Goal: Information Seeking & Learning: Learn about a topic

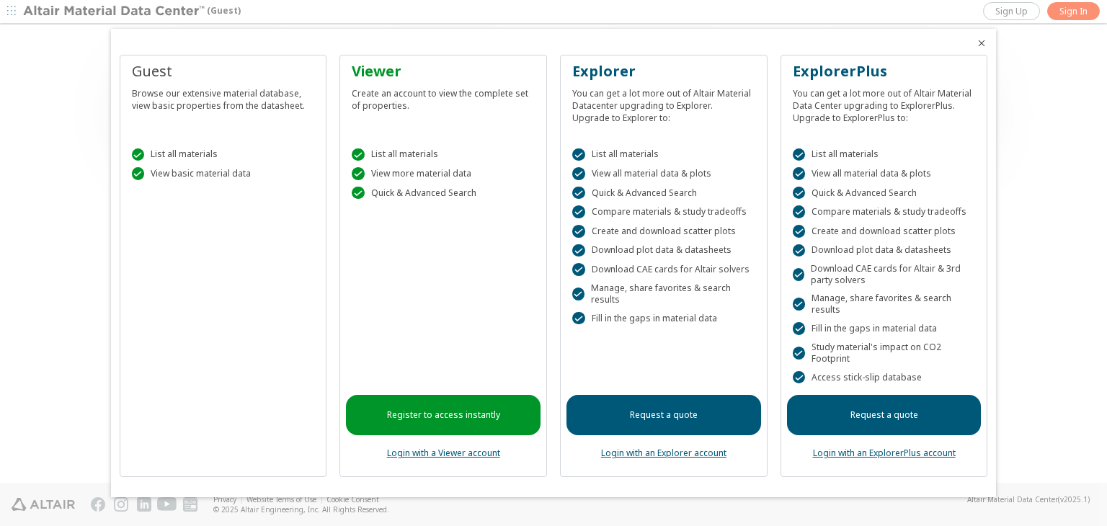
click at [980, 42] on icon "Close" at bounding box center [982, 43] width 12 height 12
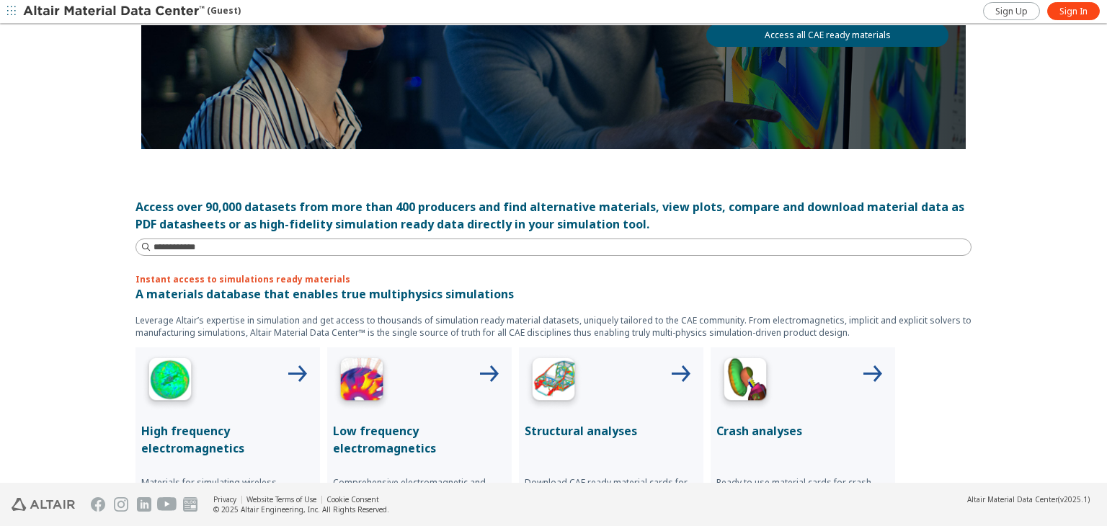
scroll to position [245, 0]
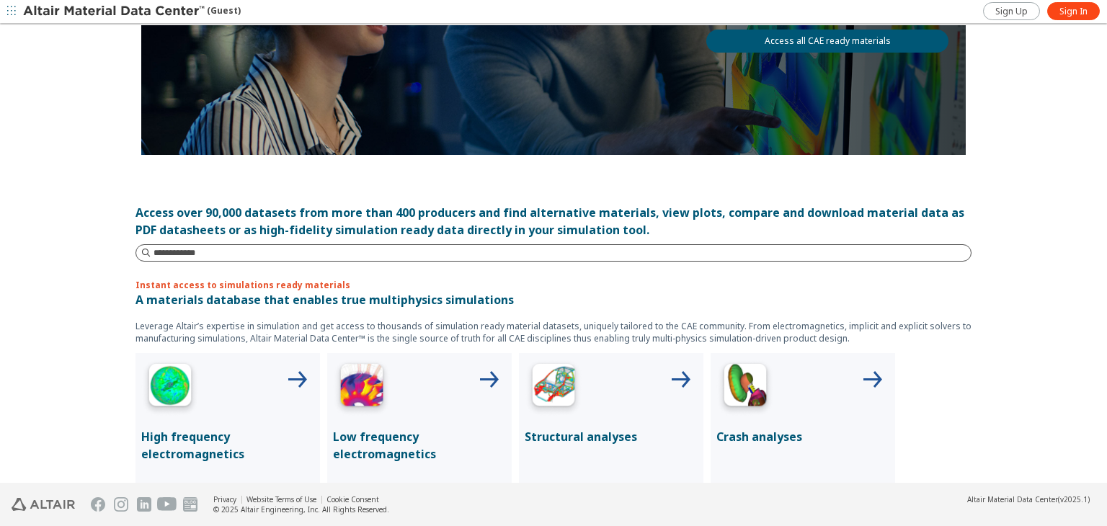
click at [259, 248] on input at bounding box center [561, 253] width 817 height 14
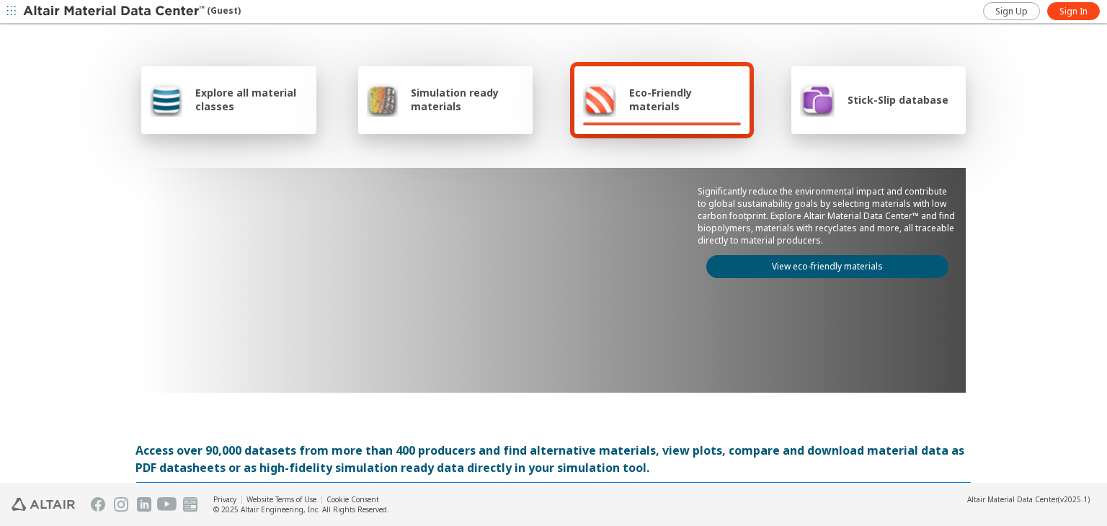
scroll to position [0, 0]
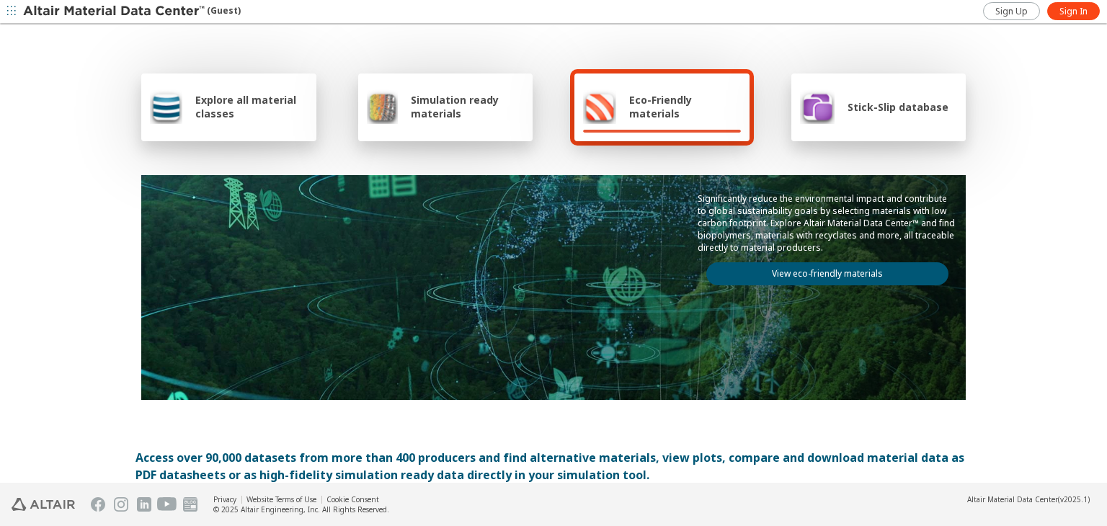
click at [413, 116] on span "Simulation ready materials" at bounding box center [467, 106] width 113 height 27
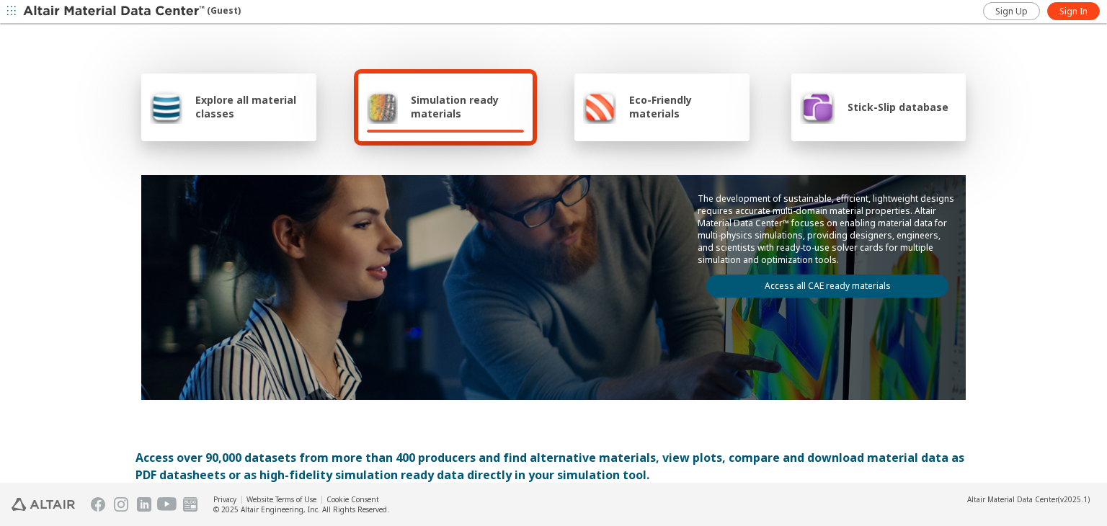
click at [802, 279] on link "Access all CAE ready materials" at bounding box center [827, 286] width 242 height 23
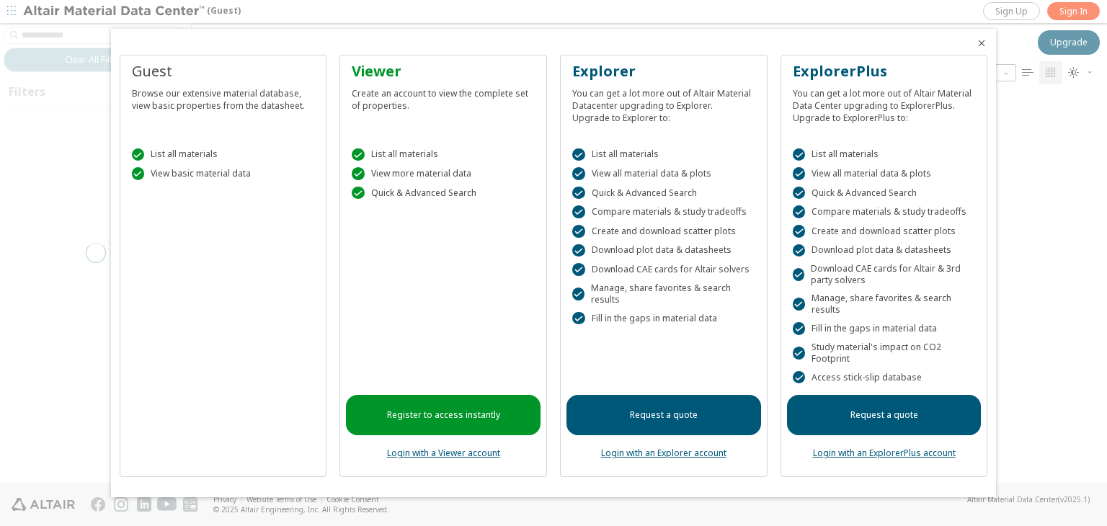
click at [272, 259] on div "Guest Browse our extensive material database, view basic properties from the da…" at bounding box center [223, 266] width 207 height 423
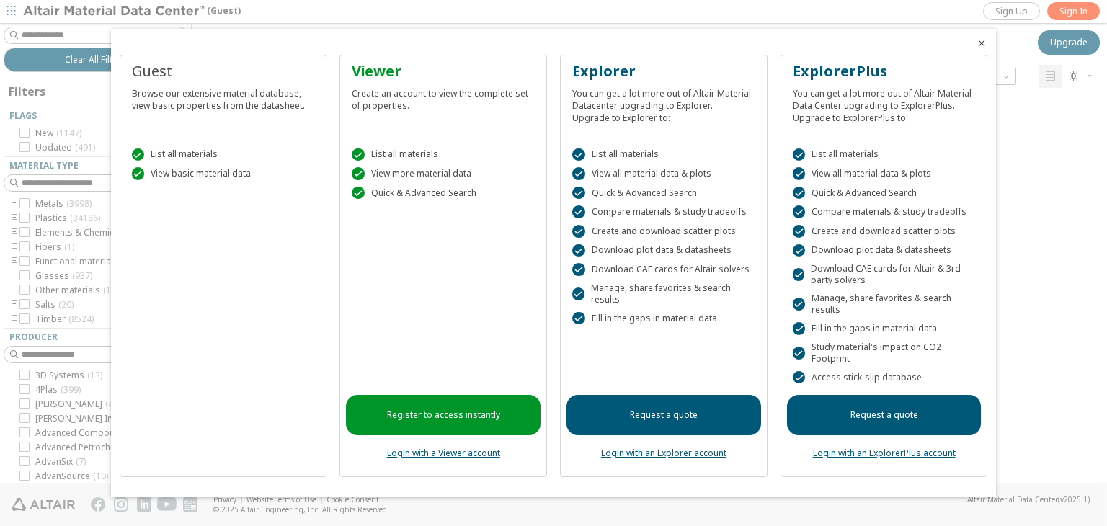
scroll to position [380, 903]
click at [982, 40] on icon "Close" at bounding box center [982, 43] width 12 height 12
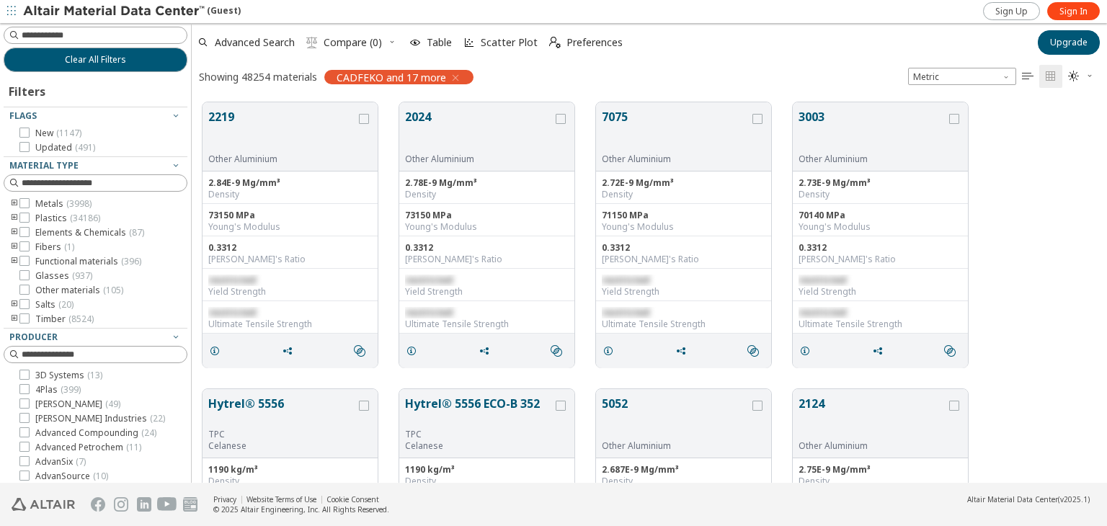
click at [14, 200] on icon "toogle group" at bounding box center [14, 204] width 10 height 12
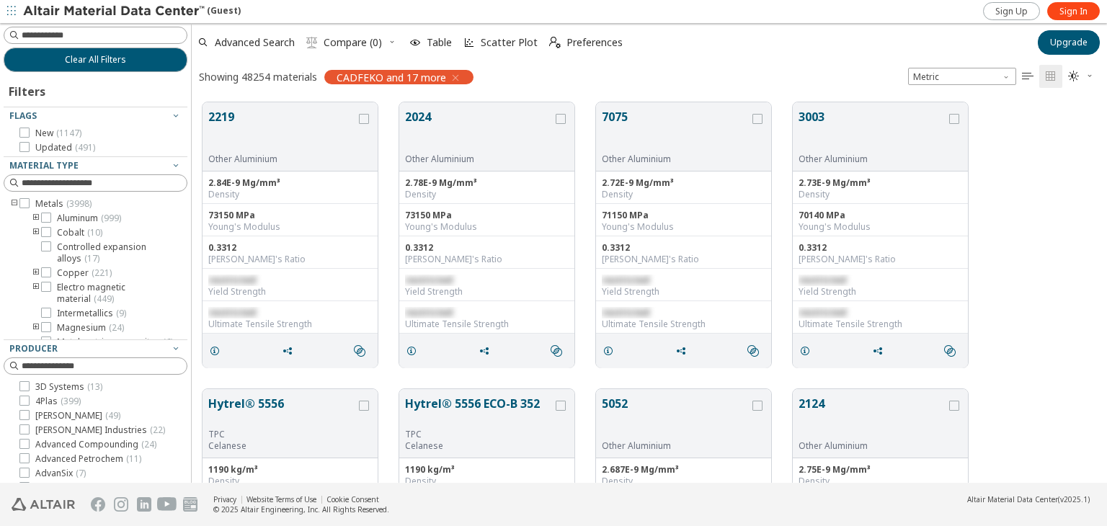
click at [37, 215] on icon "toogle group" at bounding box center [36, 219] width 10 height 12
click at [55, 186] on input at bounding box center [104, 183] width 165 height 14
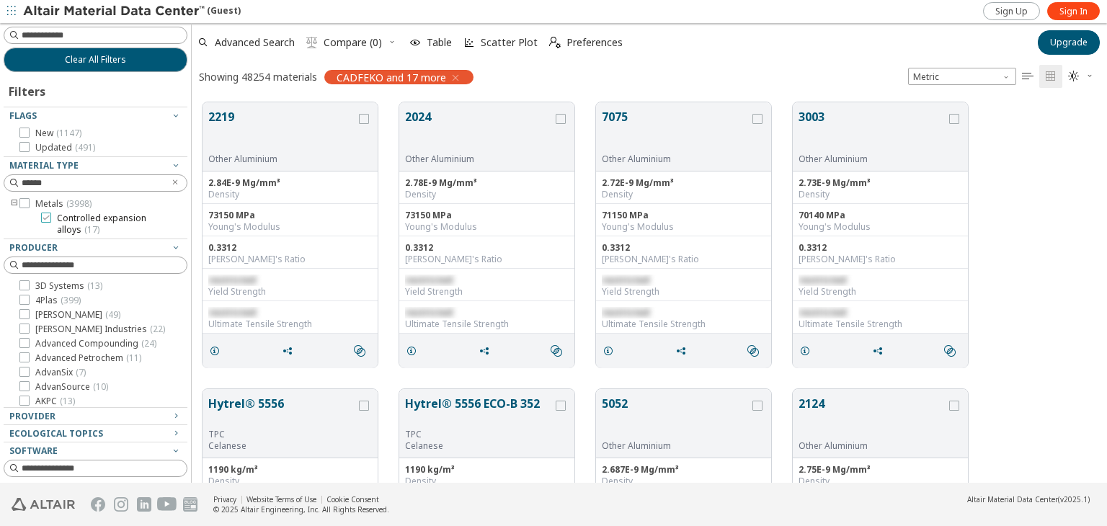
click at [70, 228] on span "Controlled expansion alloys ( 17 )" at bounding box center [119, 224] width 125 height 23
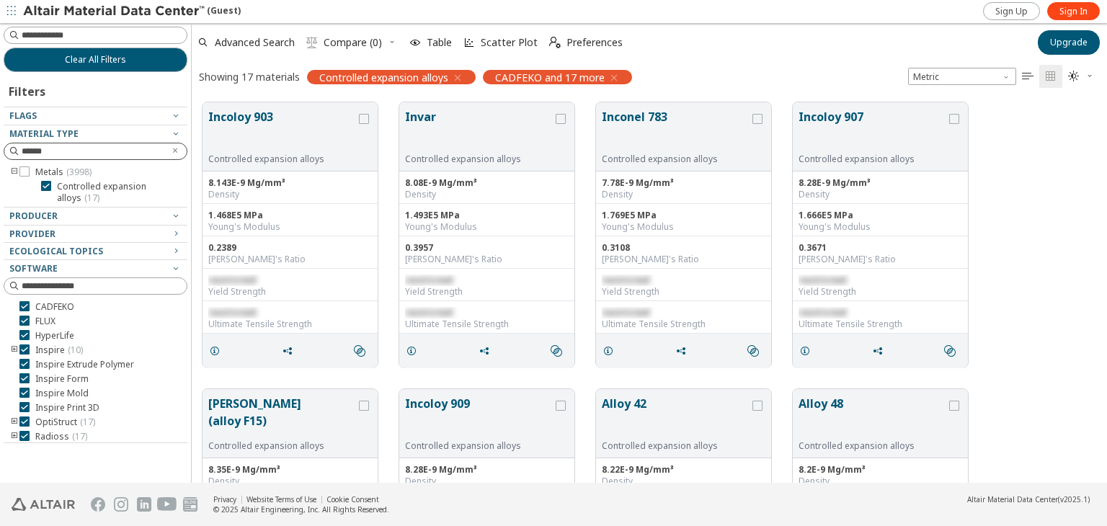
click at [59, 151] on input "******" at bounding box center [93, 151] width 142 height 14
click at [59, 151] on input "******" at bounding box center [85, 151] width 158 height 16
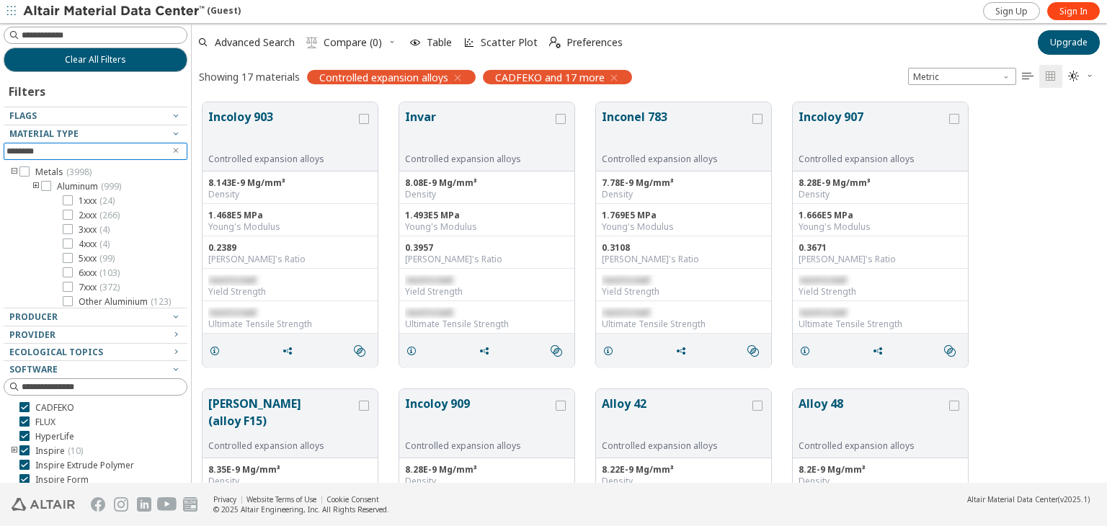
type input "********"
click at [35, 185] on icon "toogle group" at bounding box center [36, 187] width 10 height 12
click at [12, 172] on icon "toogle group" at bounding box center [14, 172] width 10 height 12
click at [33, 184] on icon "toogle group" at bounding box center [36, 187] width 10 height 12
click at [14, 173] on icon "toogle group" at bounding box center [14, 172] width 10 height 12
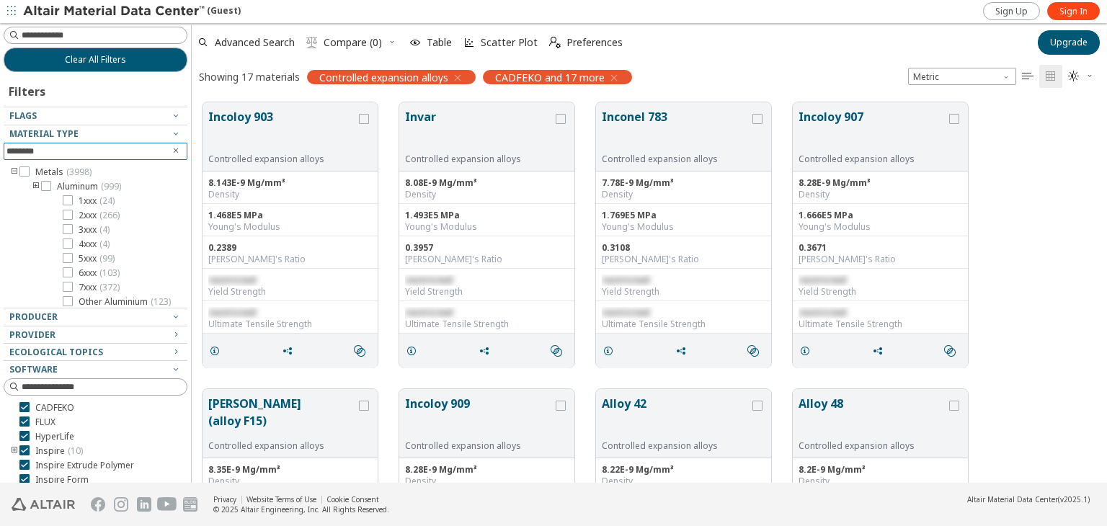
click at [171, 151] on icon "Clear text" at bounding box center [175, 150] width 9 height 9
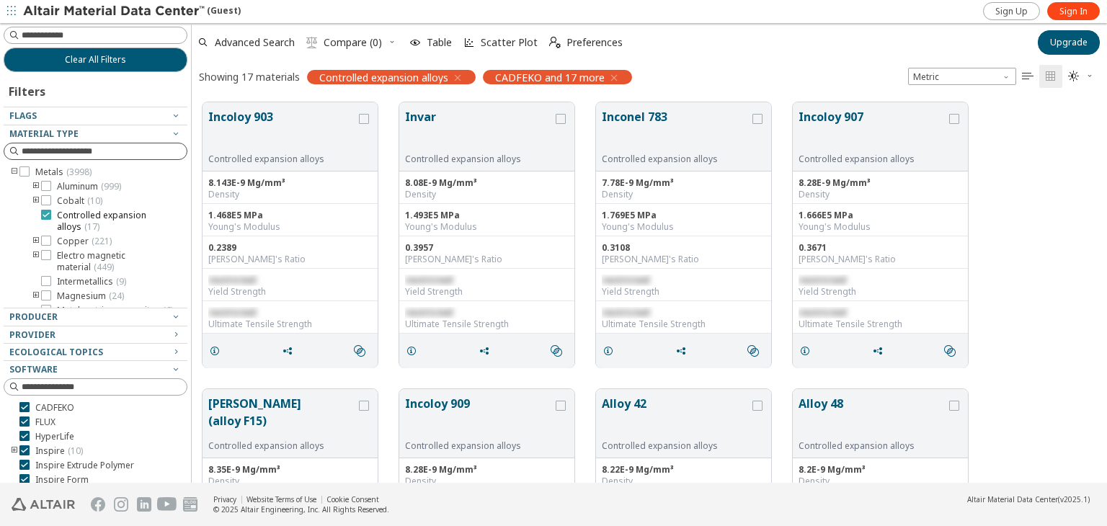
click at [45, 213] on icon at bounding box center [46, 215] width 10 height 10
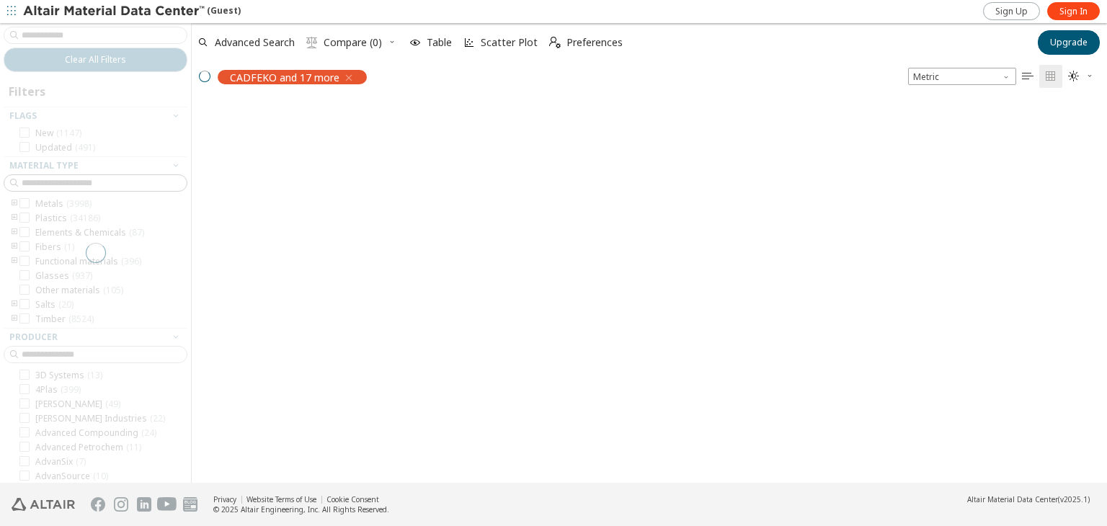
click at [9, 174] on div at bounding box center [95, 253] width 191 height 460
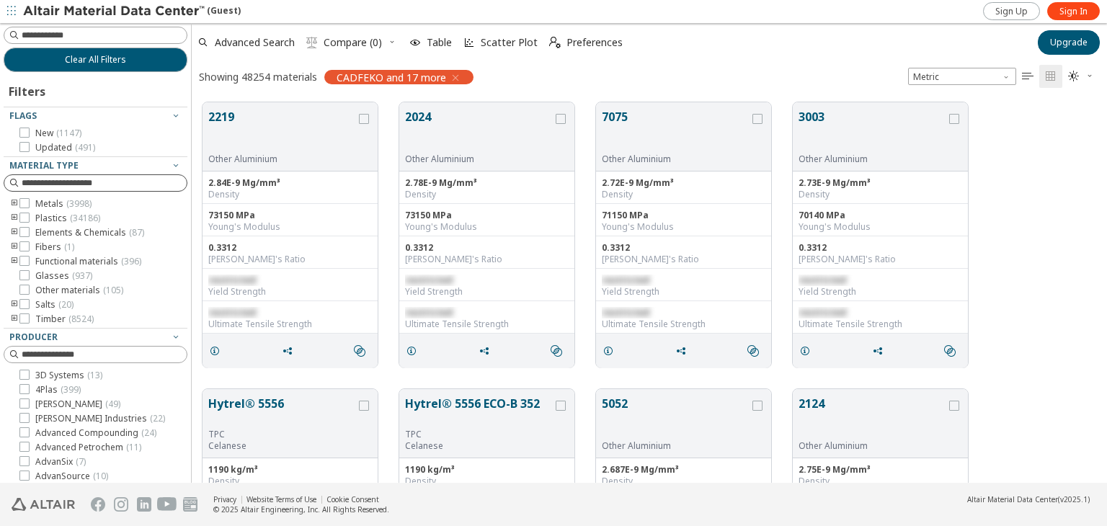
click at [12, 202] on icon "toogle group" at bounding box center [14, 204] width 10 height 12
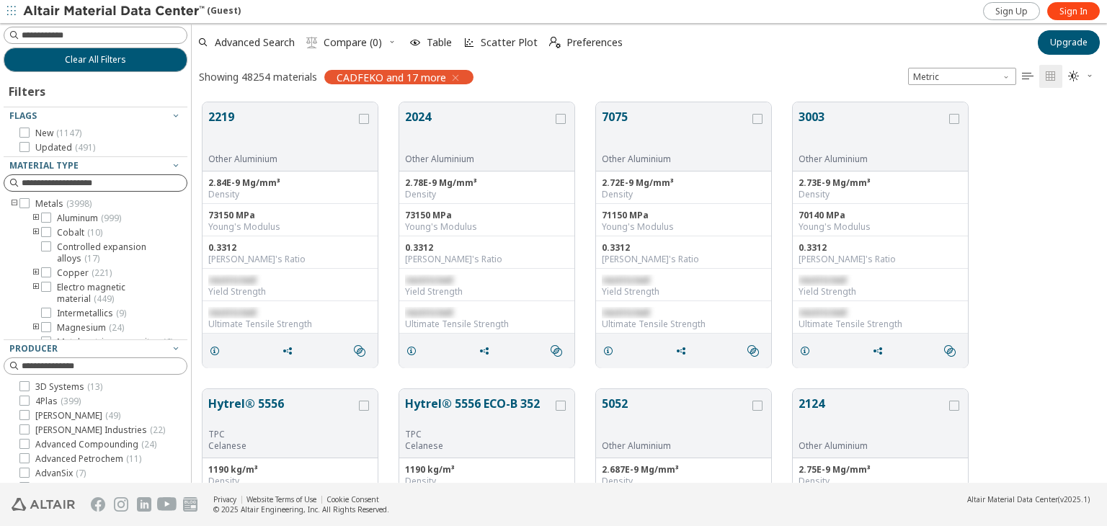
click at [35, 216] on icon "toogle group" at bounding box center [36, 219] width 10 height 12
click at [32, 243] on icon "toogle group" at bounding box center [36, 237] width 10 height 12
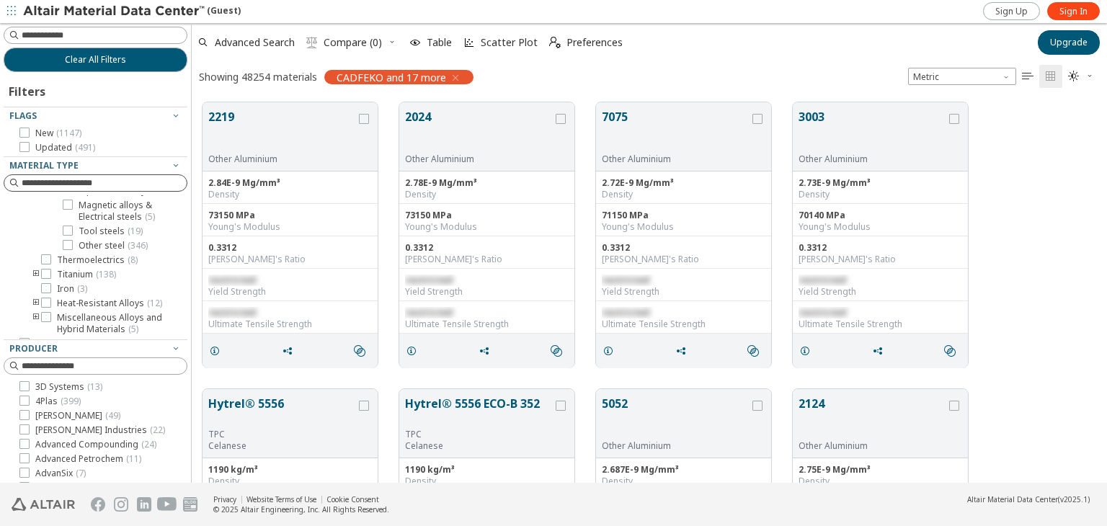
scroll to position [491, 0]
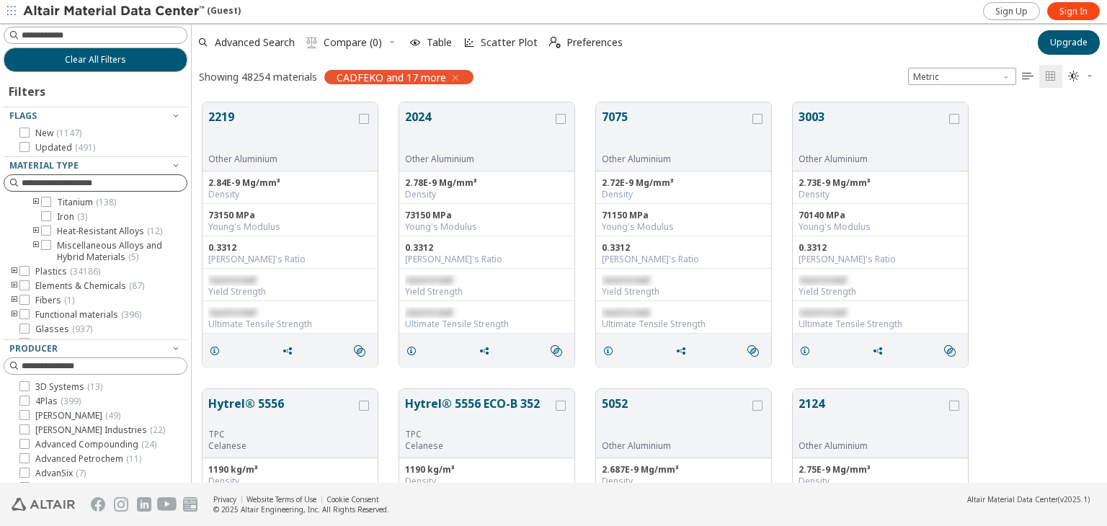
click at [33, 208] on icon "toogle group" at bounding box center [36, 203] width 10 height 12
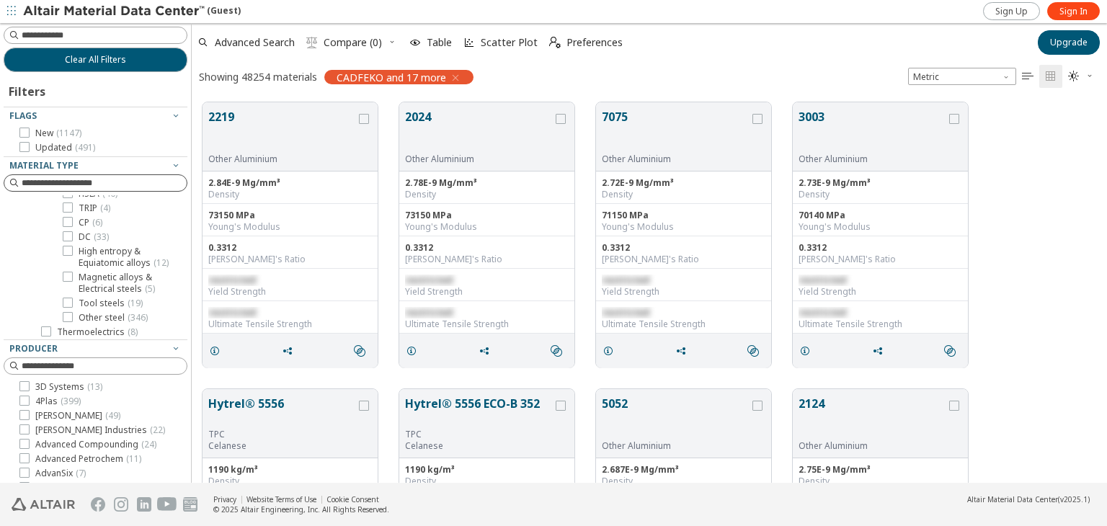
scroll to position [419, 0]
click at [104, 251] on span "Other steel ( 346 )" at bounding box center [113, 246] width 69 height 12
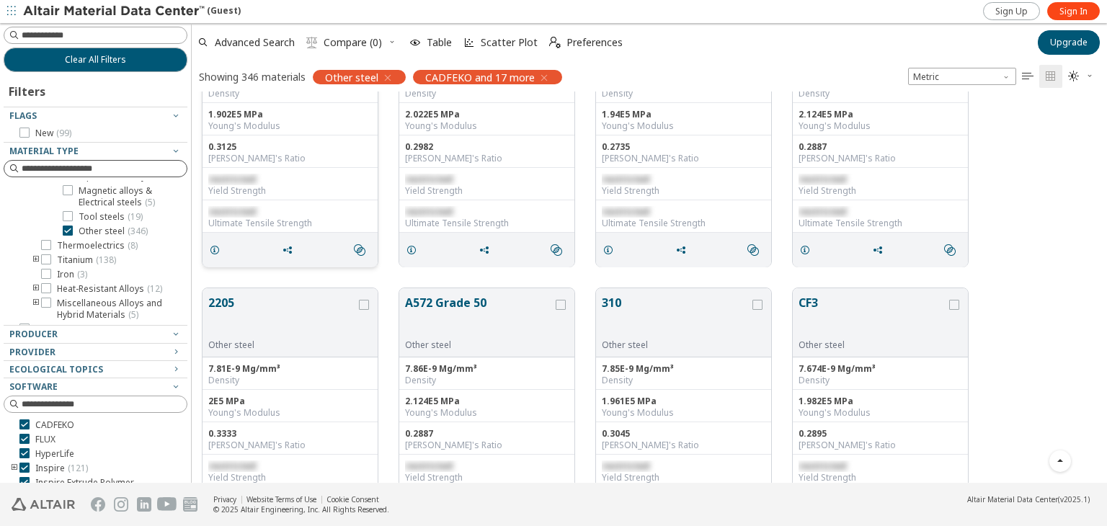
scroll to position [1873, 0]
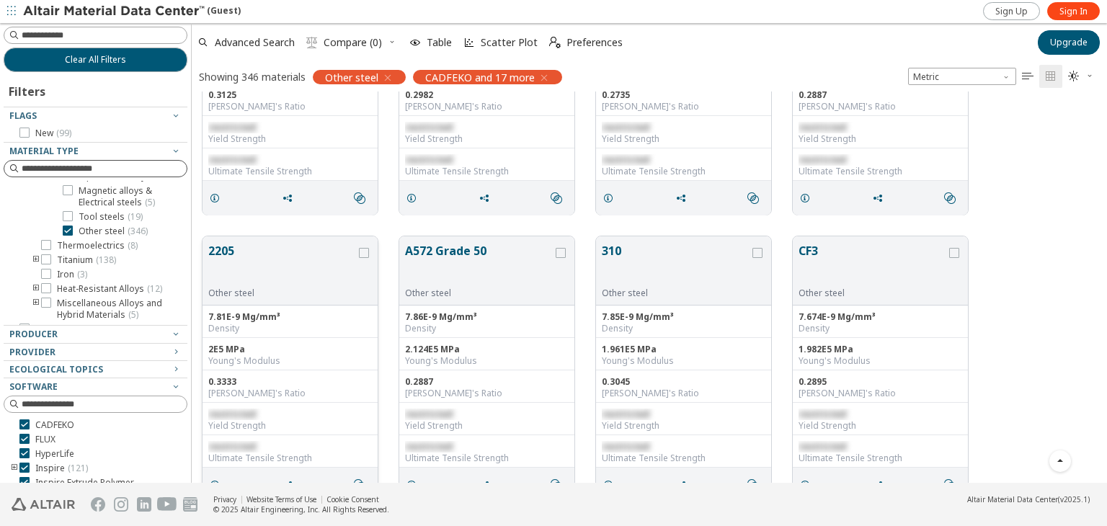
click at [232, 250] on button "2205" at bounding box center [282, 264] width 148 height 45
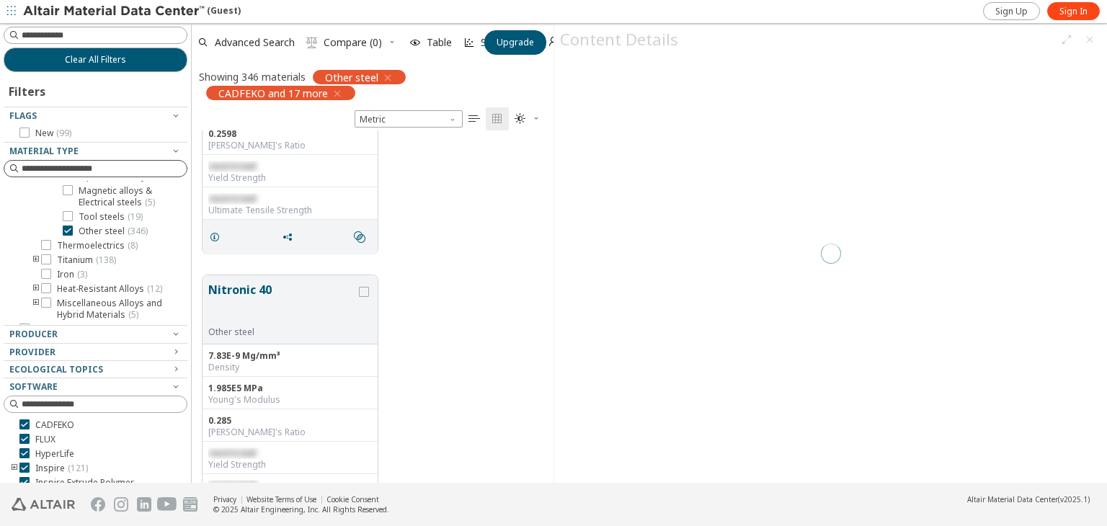
scroll to position [342, 350]
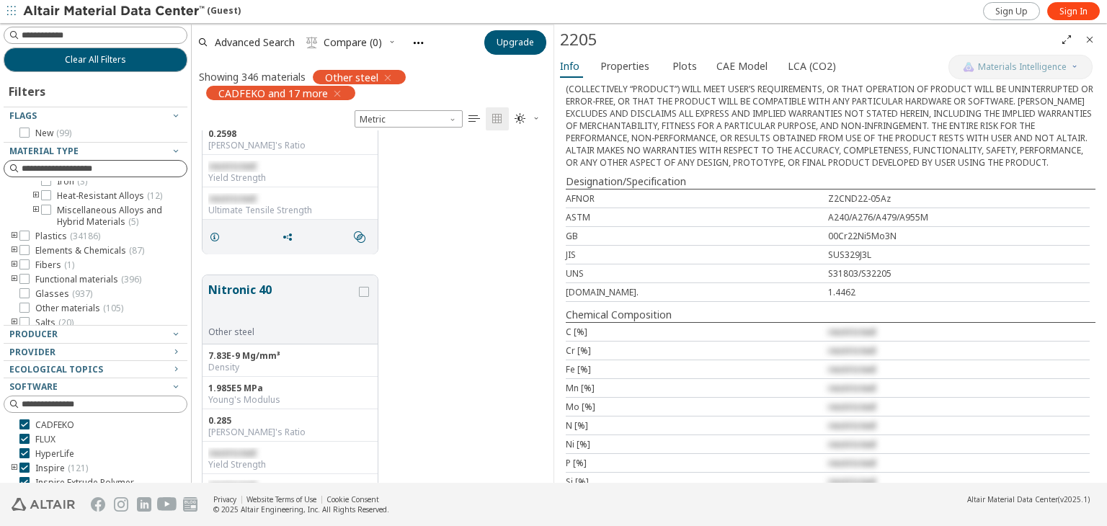
scroll to position [491, 0]
click at [74, 208] on span "Iron ( 3 )" at bounding box center [72, 203] width 30 height 12
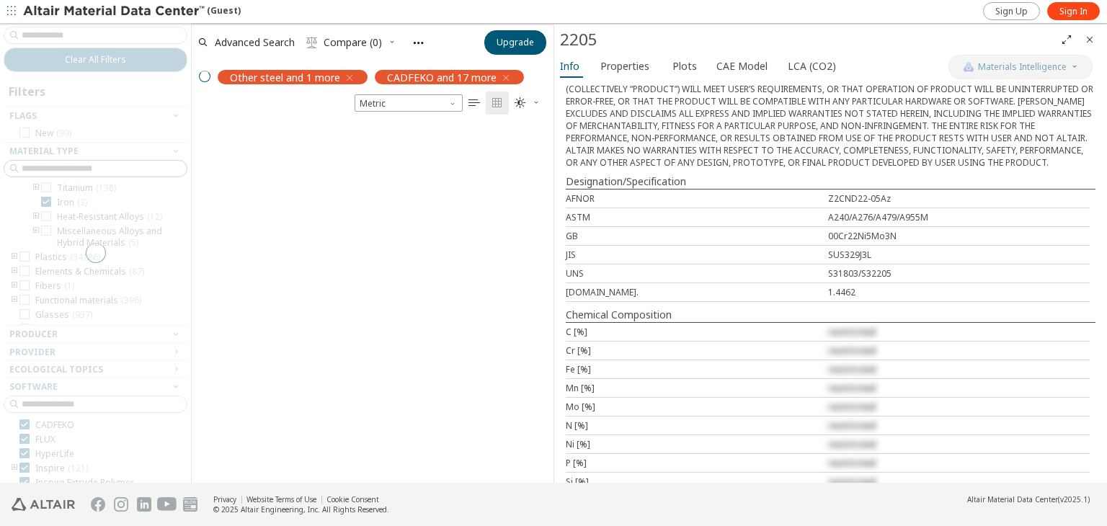
scroll to position [342, 350]
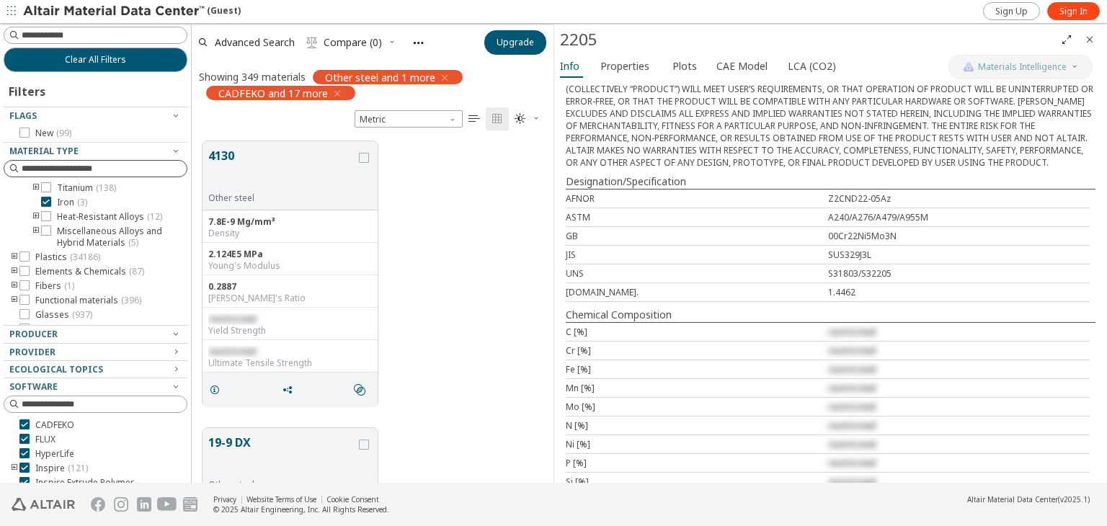
click at [1088, 37] on icon "Close" at bounding box center [1090, 40] width 12 height 12
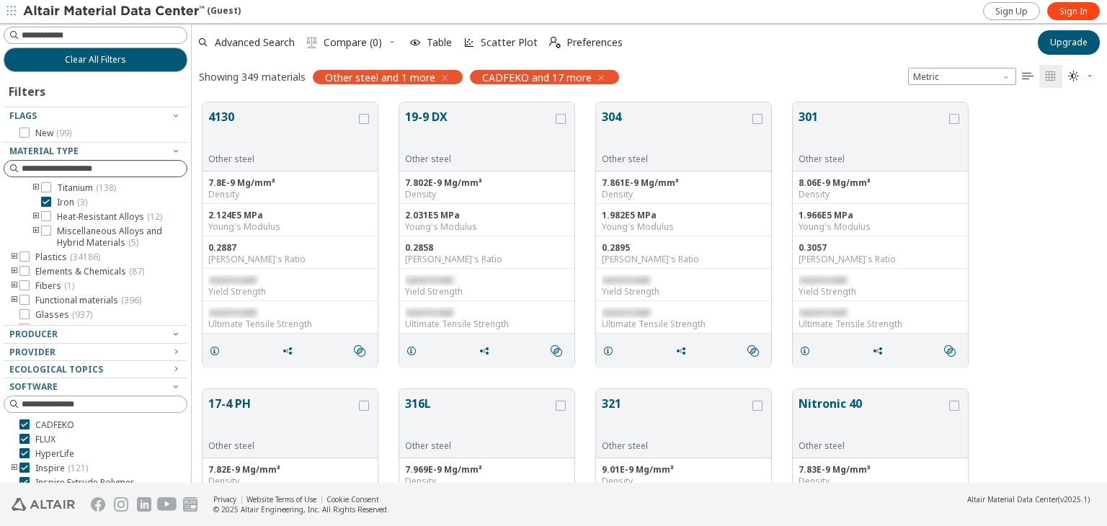
click at [63, 164] on icon at bounding box center [68, 158] width 10 height 10
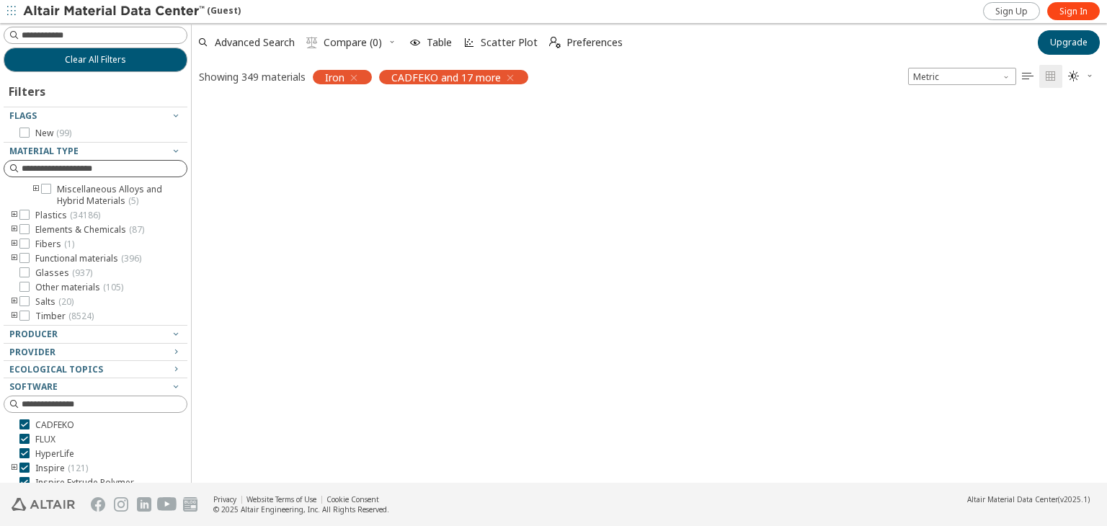
scroll to position [354, 0]
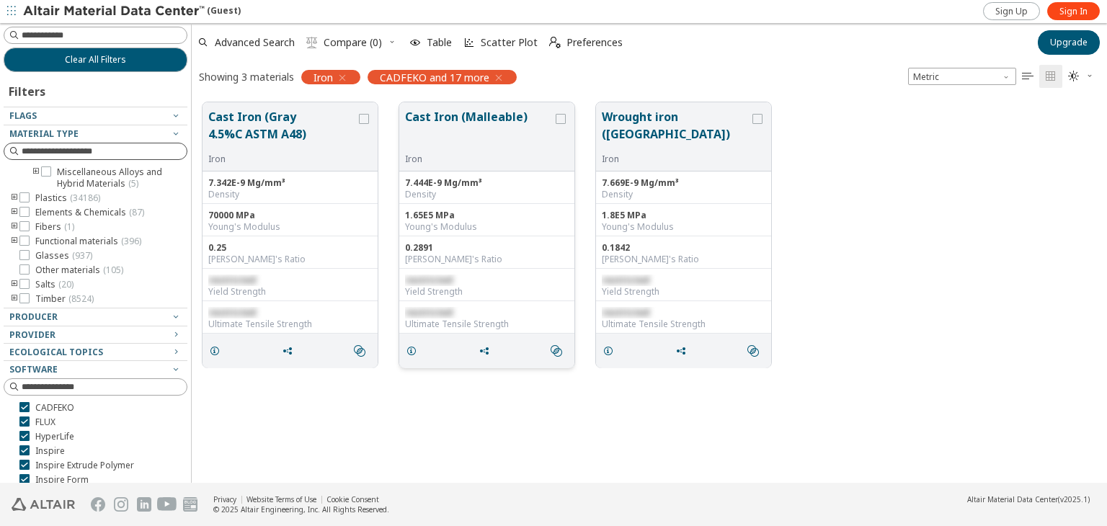
click at [462, 118] on button "Cast Iron (Malleable)" at bounding box center [479, 130] width 148 height 45
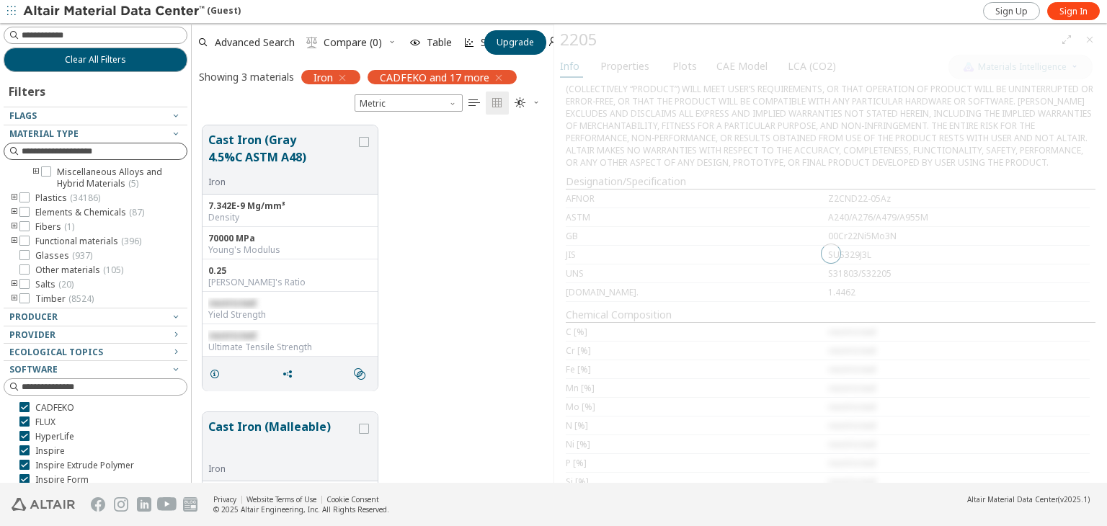
scroll to position [357, 350]
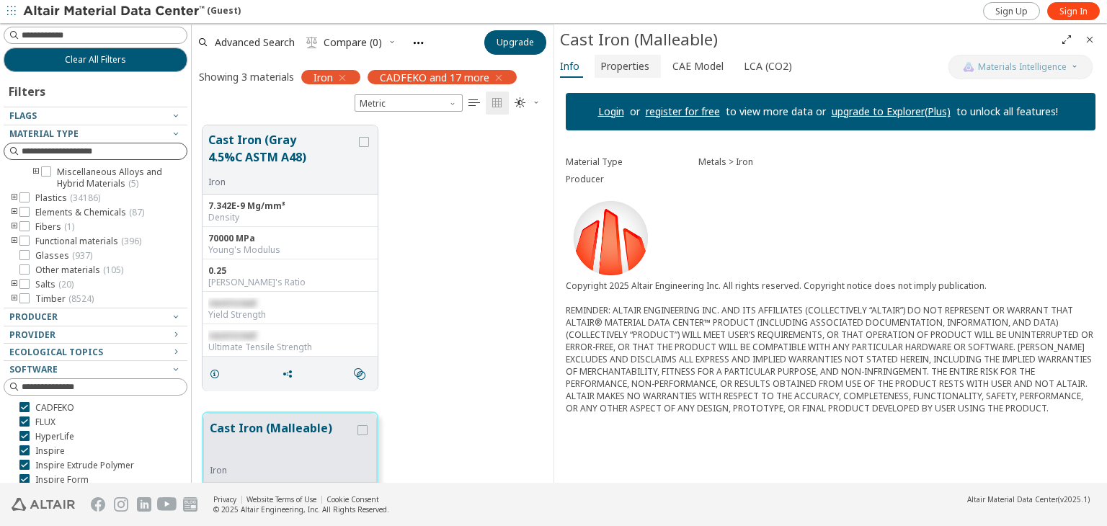
click at [622, 61] on span "Properties" at bounding box center [624, 66] width 49 height 23
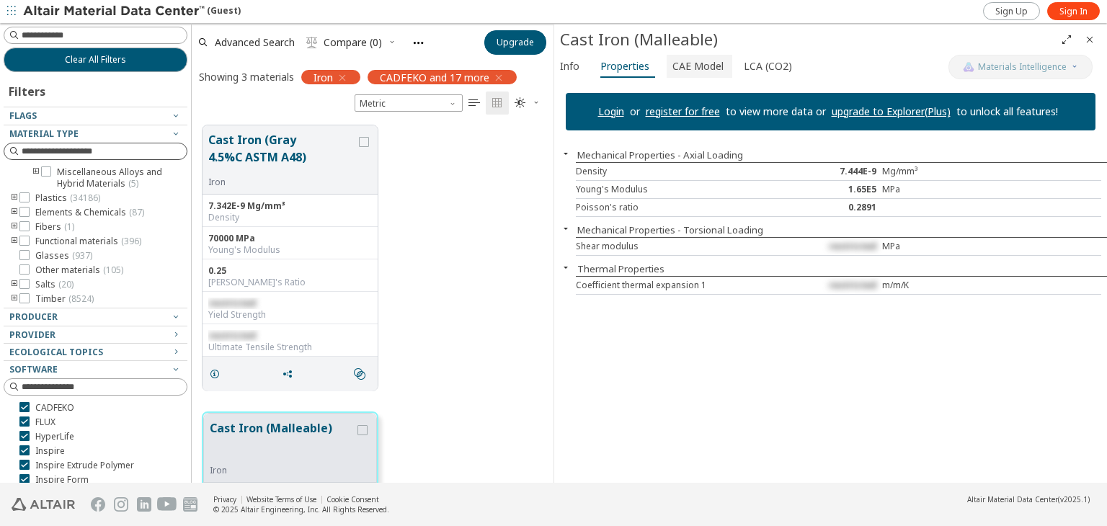
click at [689, 70] on span "CAE Model" at bounding box center [697, 66] width 51 height 23
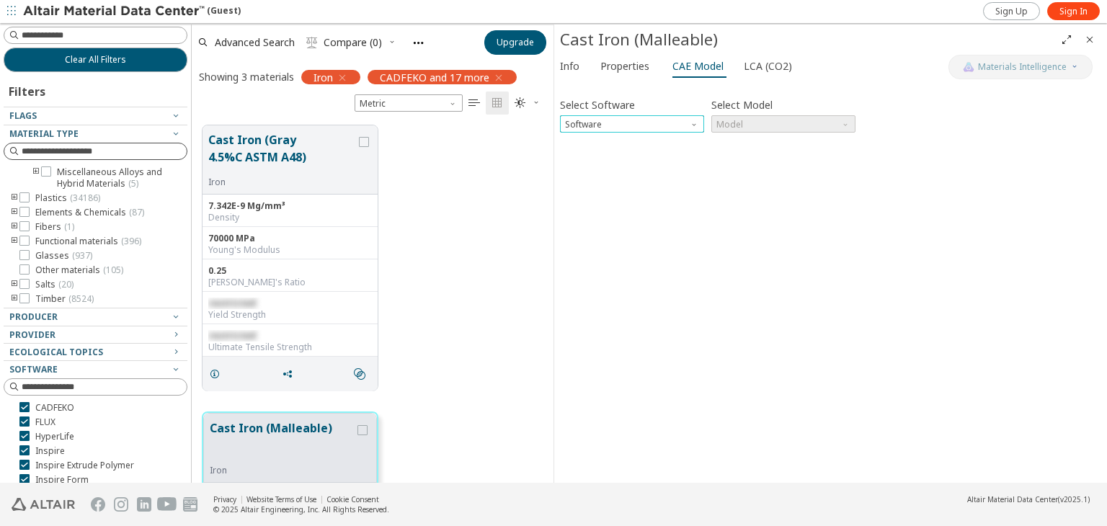
click at [695, 121] on span "Software" at bounding box center [696, 121] width 12 height 12
click at [738, 197] on div "Select Software Software Select Model Model Invalid data. Please check your inp…" at bounding box center [830, 282] width 541 height 390
click at [742, 120] on span "Model" at bounding box center [783, 123] width 144 height 17
click at [666, 125] on span "Software" at bounding box center [632, 123] width 144 height 17
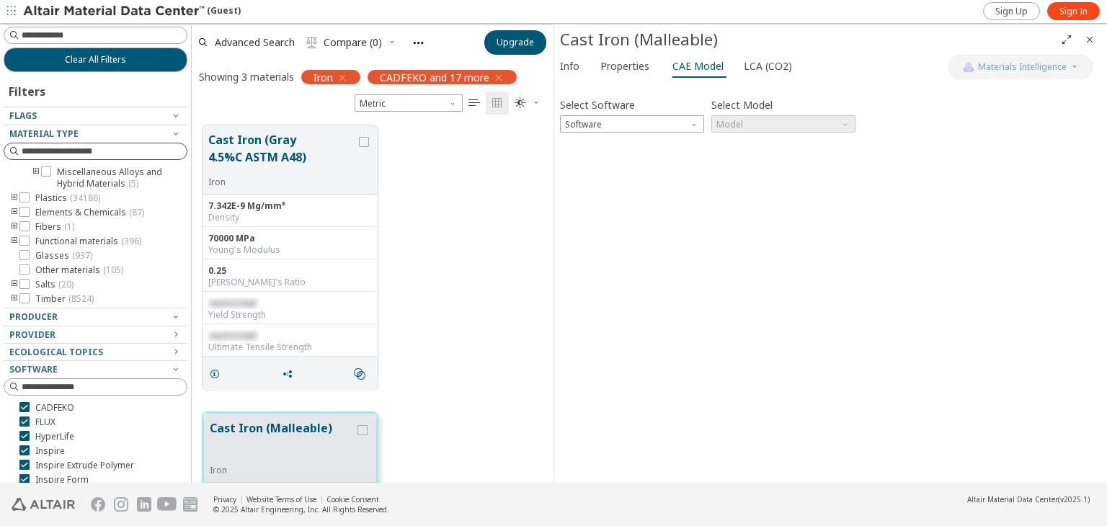
click at [612, 148] on div "Select Software Software Select Model Model Invalid data. Please check your inp…" at bounding box center [830, 282] width 541 height 390
click at [48, 174] on icon at bounding box center [46, 169] width 10 height 10
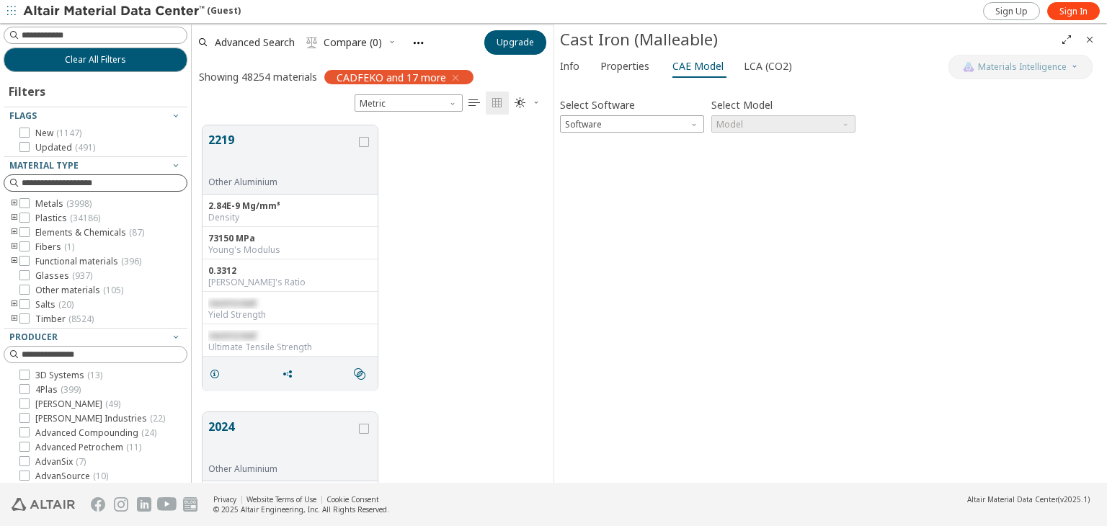
click at [14, 202] on icon "toogle group" at bounding box center [14, 204] width 10 height 12
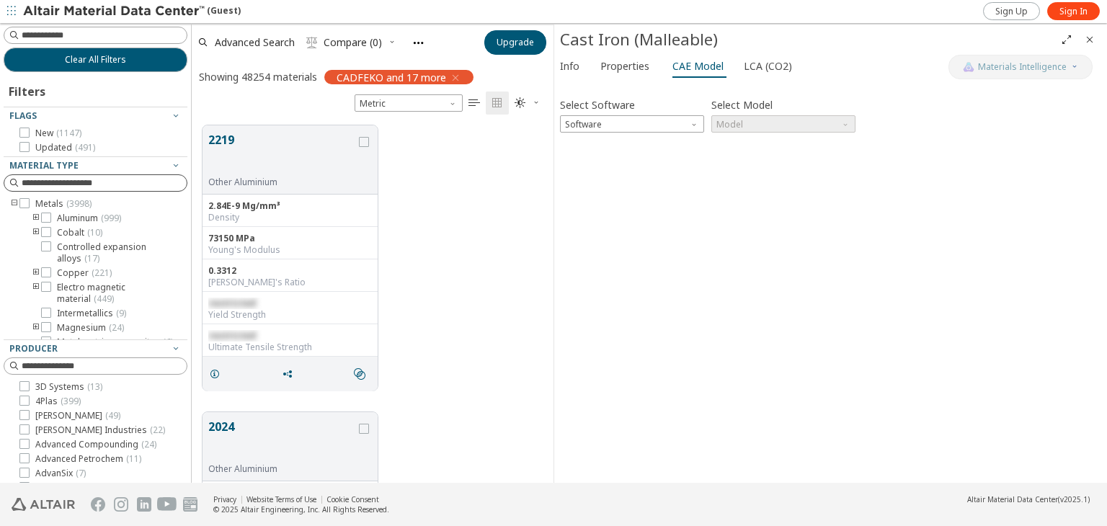
click at [35, 218] on icon "toogle group" at bounding box center [36, 219] width 10 height 12
click at [80, 276] on span "Copper ( 221 )" at bounding box center [84, 270] width 55 height 12
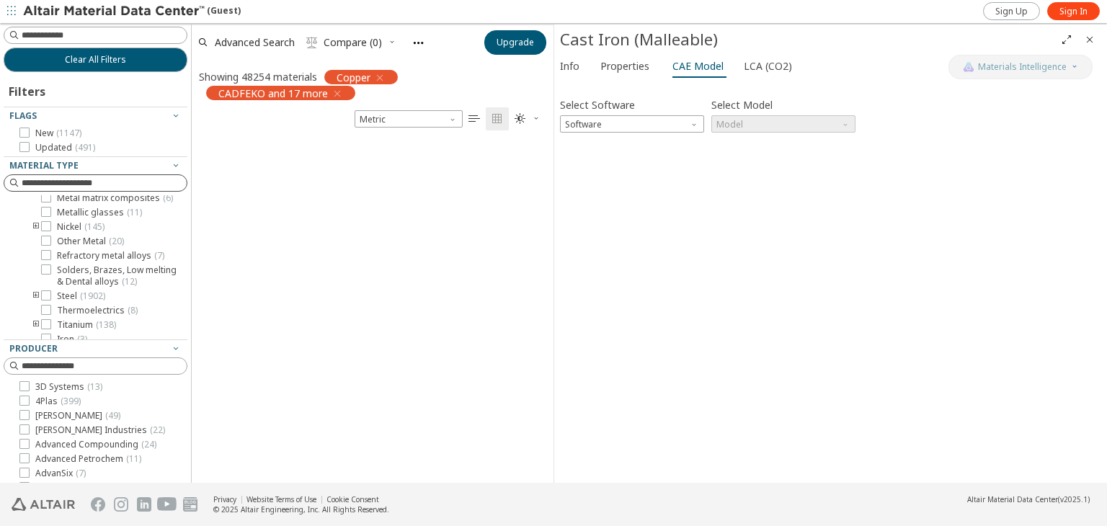
scroll to position [12, 12]
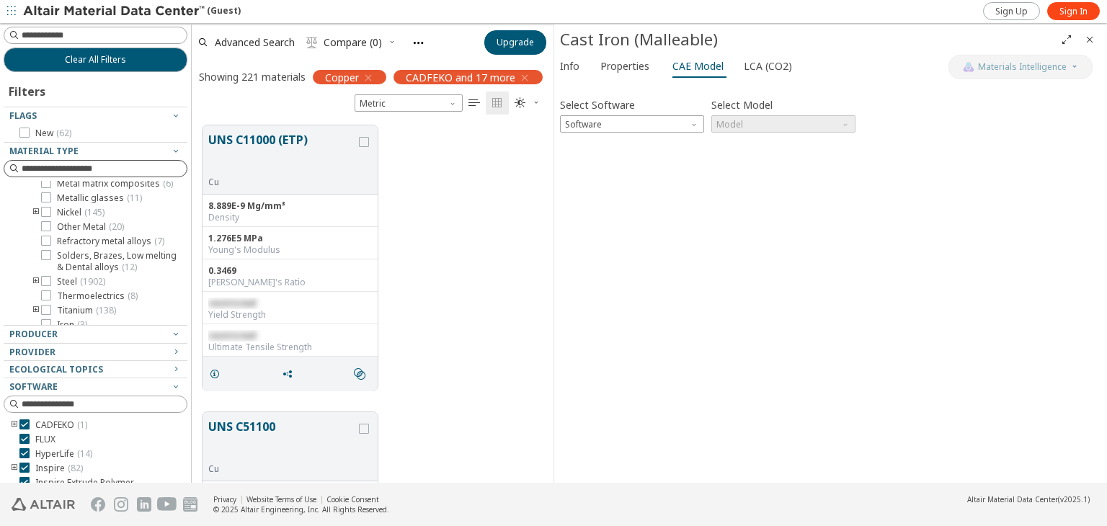
click at [1092, 38] on icon "Close" at bounding box center [1090, 40] width 12 height 12
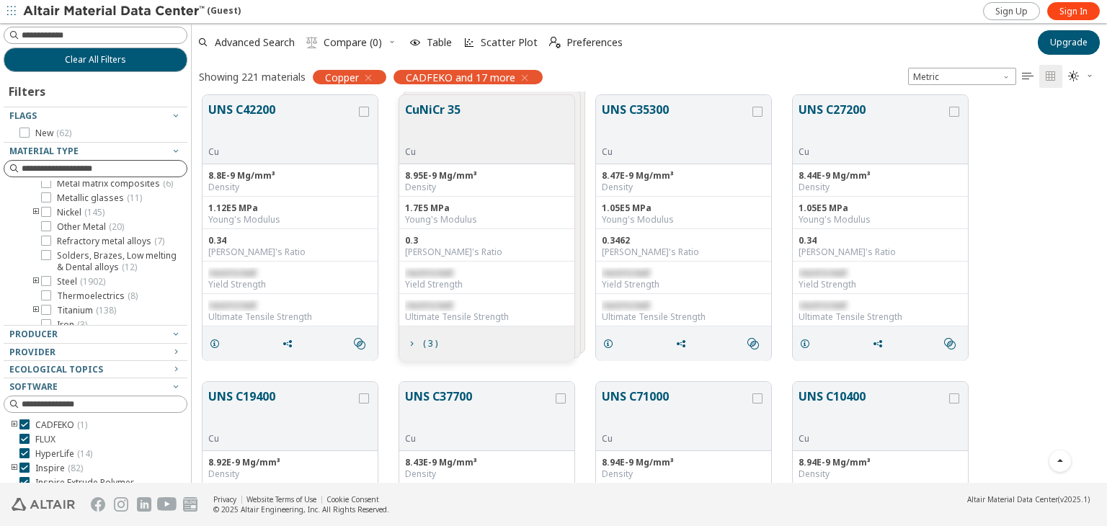
scroll to position [1369, 0]
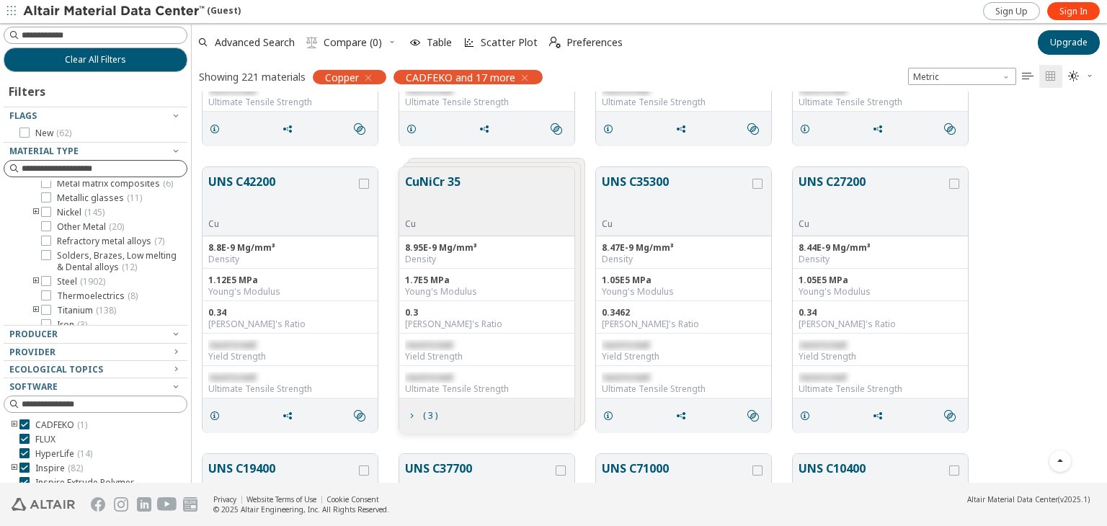
click at [589, 153] on div "CuNiCr 30 Cu 8.95E-9 Mg/mm³ Density 1.5E5 MPa Young's Modulus 0.3 Poisson's Rat…" at bounding box center [649, 13] width 915 height 287
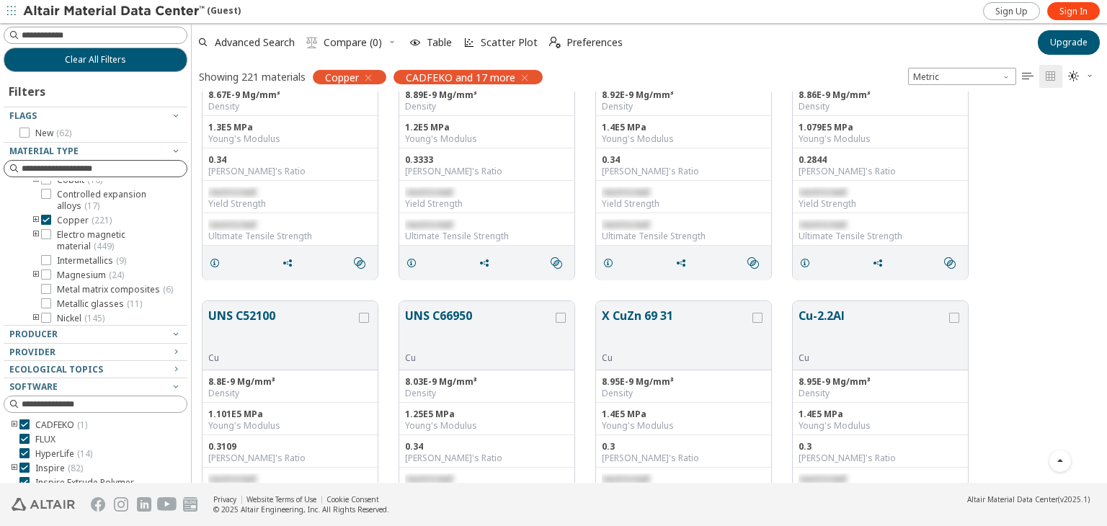
scroll to position [0, 0]
click at [46, 256] on icon at bounding box center [46, 258] width 10 height 10
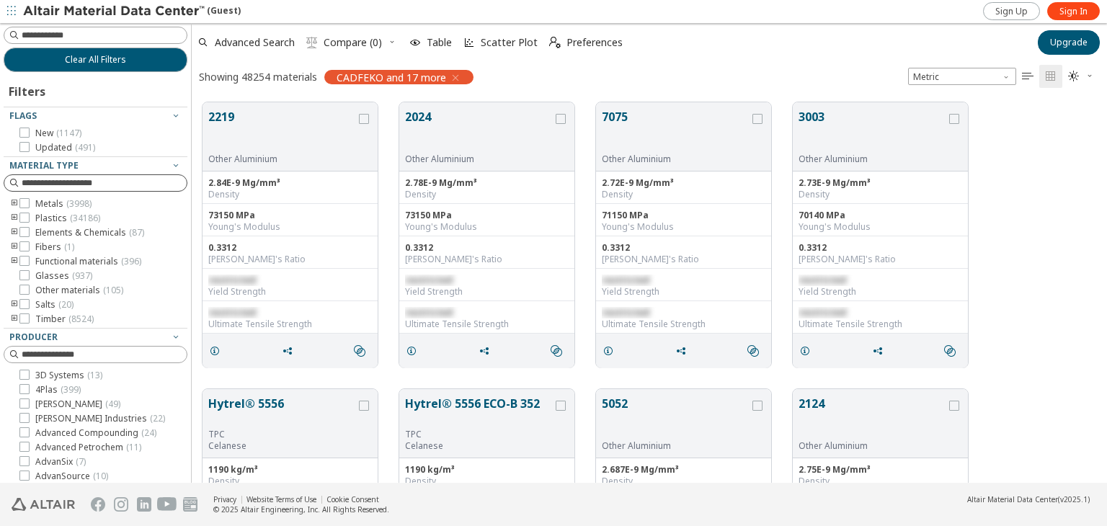
click at [586, 94] on div "2219 Other Aluminium 2.84E-9 Mg/mm³ Density 73150 MPa Young's Modulus 0.3312 Po…" at bounding box center [649, 235] width 915 height 287
click at [586, 95] on div "2219 Other Aluminium 2.84E-9 Mg/mm³ Density 73150 MPa Young's Modulus 0.3312 Po…" at bounding box center [649, 235] width 915 height 287
